Goal: Task Accomplishment & Management: Manage account settings

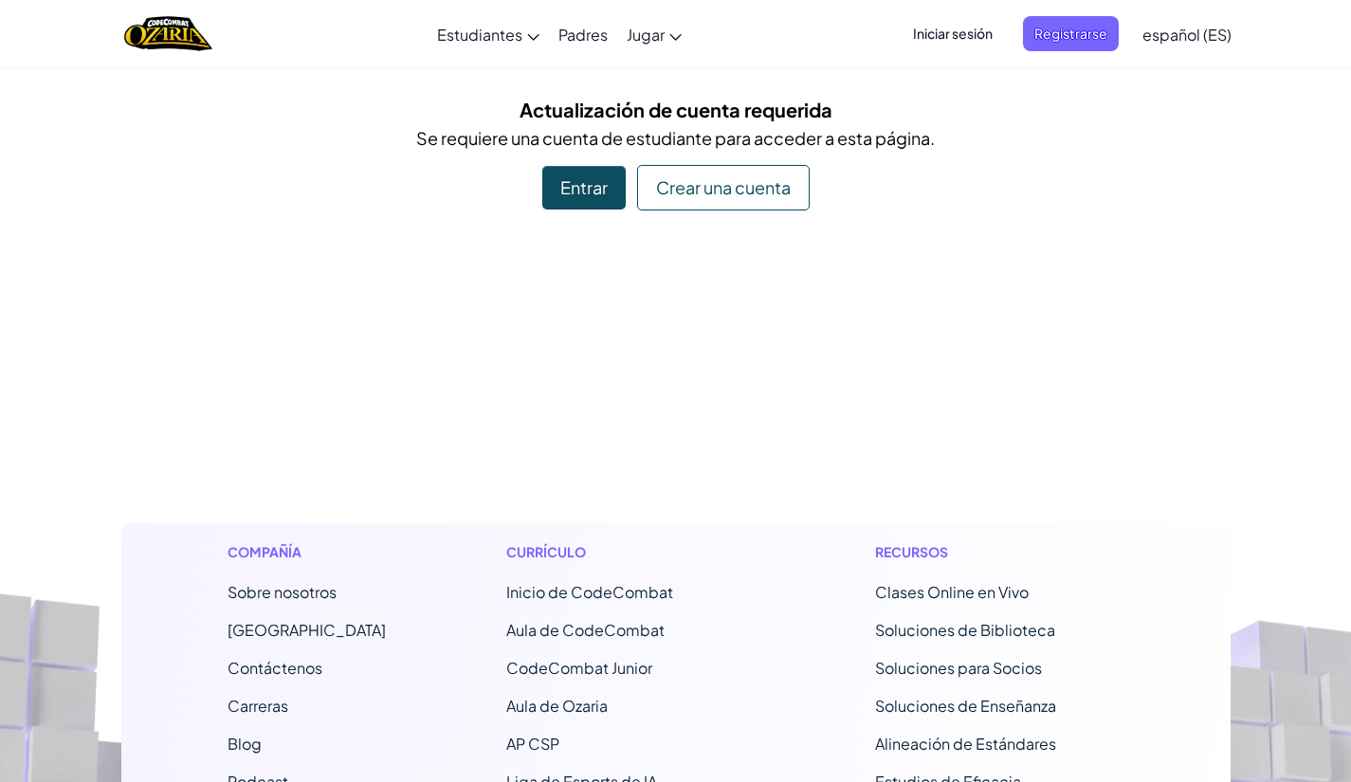
click at [593, 183] on div "Entrar" at bounding box center [583, 188] width 83 height 44
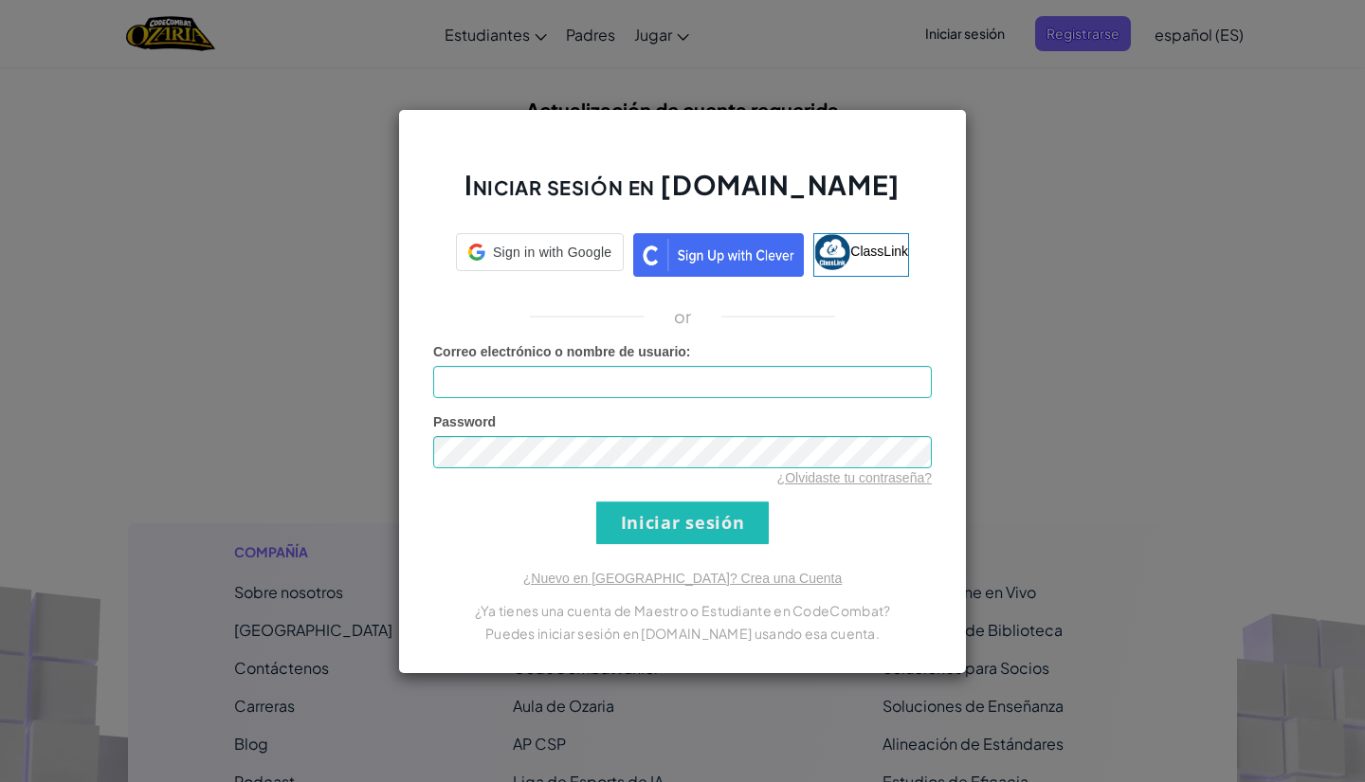
click at [993, 209] on div "Iniciar sesión en [DOMAIN_NAME] Sign in with Google Sign in with Google. Opens …" at bounding box center [682, 391] width 1365 height 782
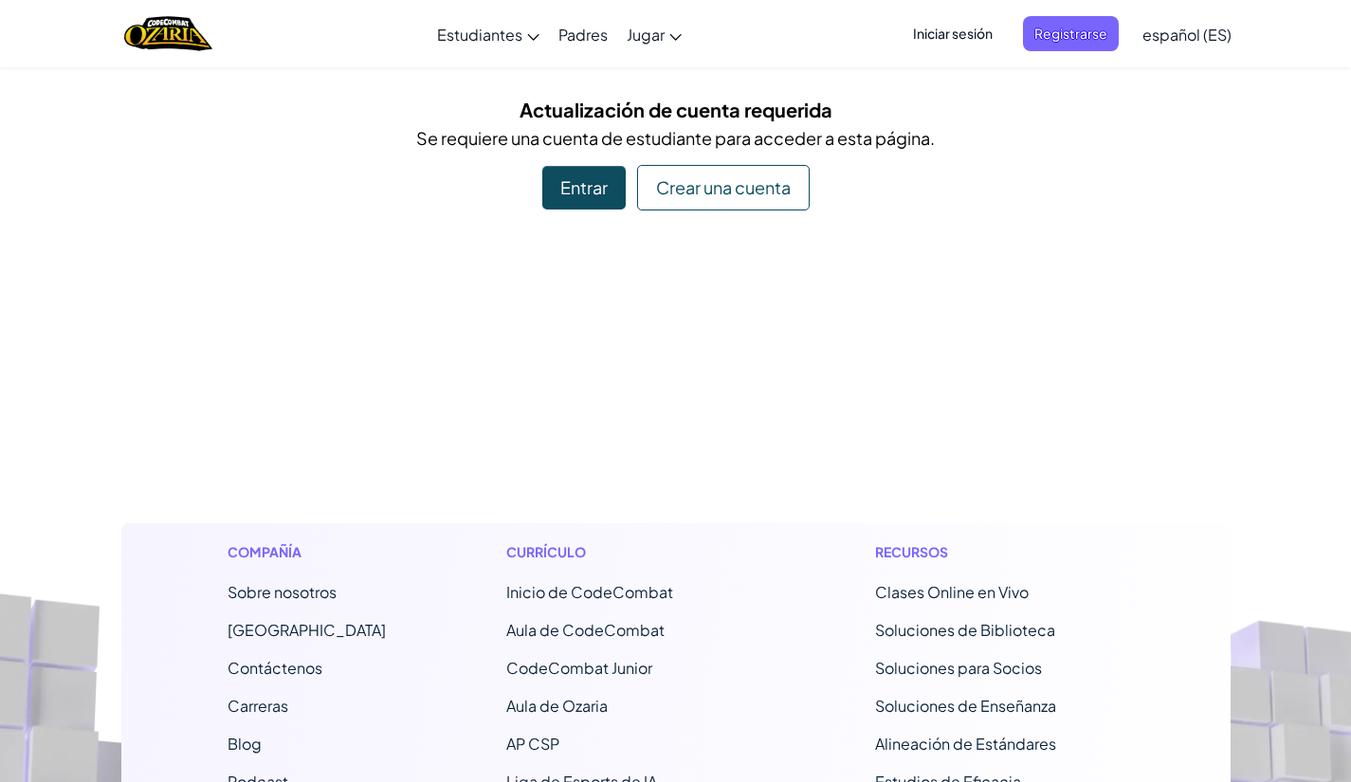
click at [614, 194] on div "Entrar" at bounding box center [583, 188] width 83 height 44
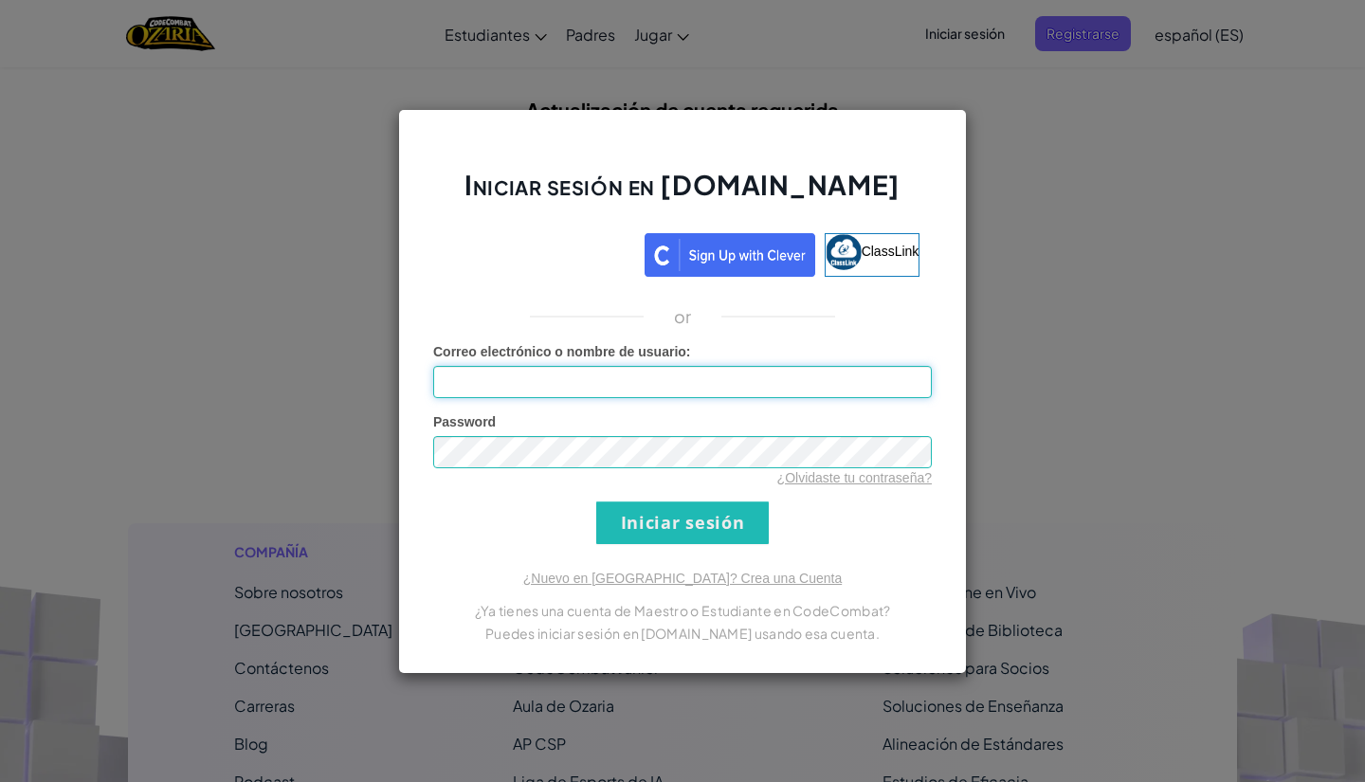
click at [558, 387] on input "Correo electrónico o nombre de usuario :" at bounding box center [682, 382] width 499 height 32
type input "[EMAIL_ADDRESS][DOMAIN_NAME]"
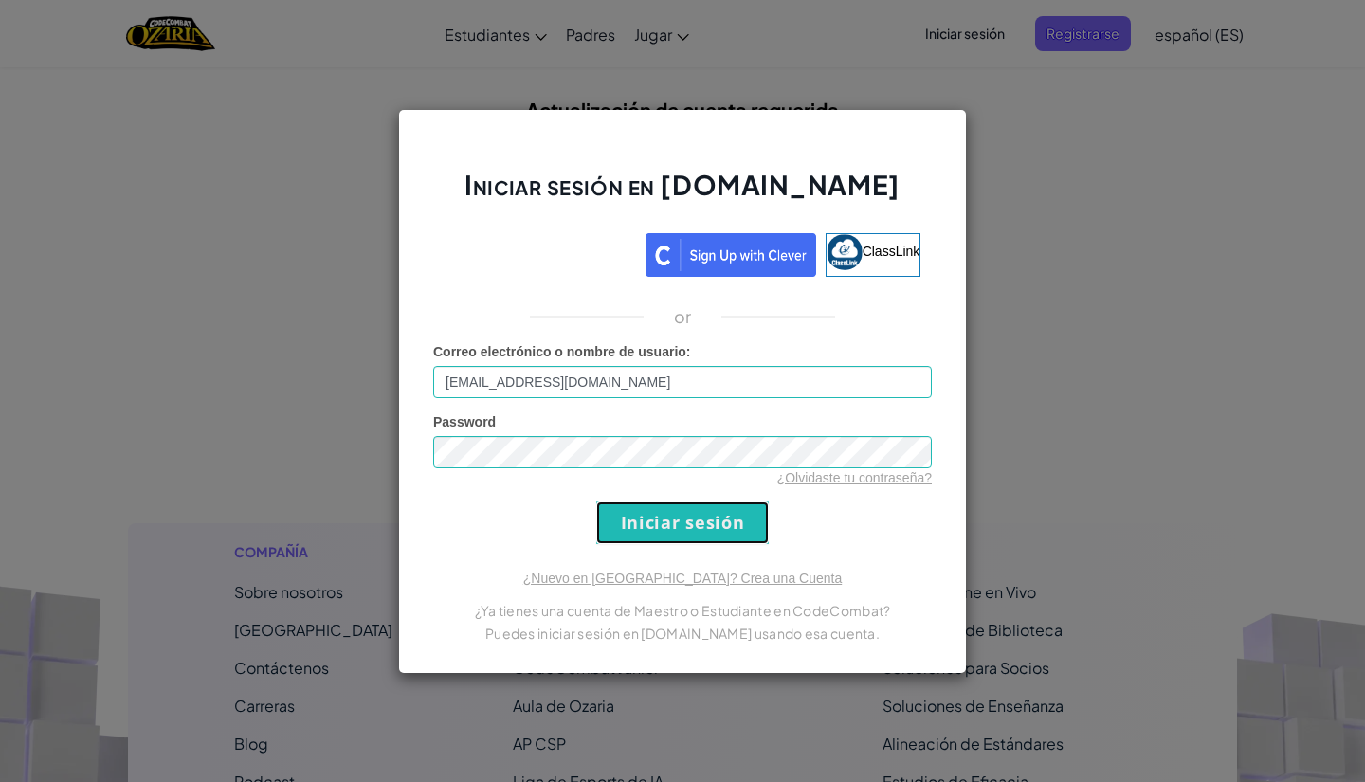
click at [676, 519] on input "Iniciar sesión" at bounding box center [682, 522] width 173 height 43
